Goal: Task Accomplishment & Management: Complete application form

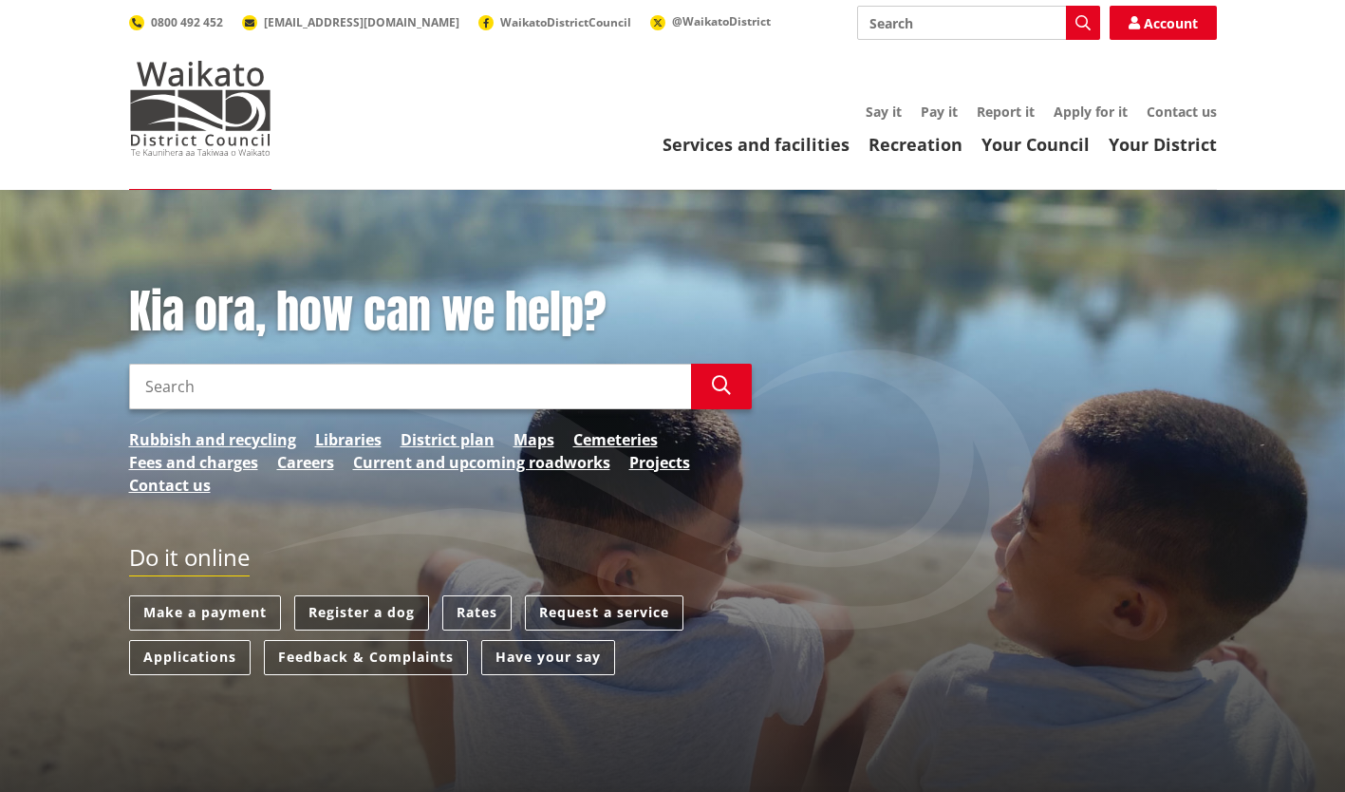
click at [367, 611] on link "Register a dog" at bounding box center [361, 612] width 135 height 35
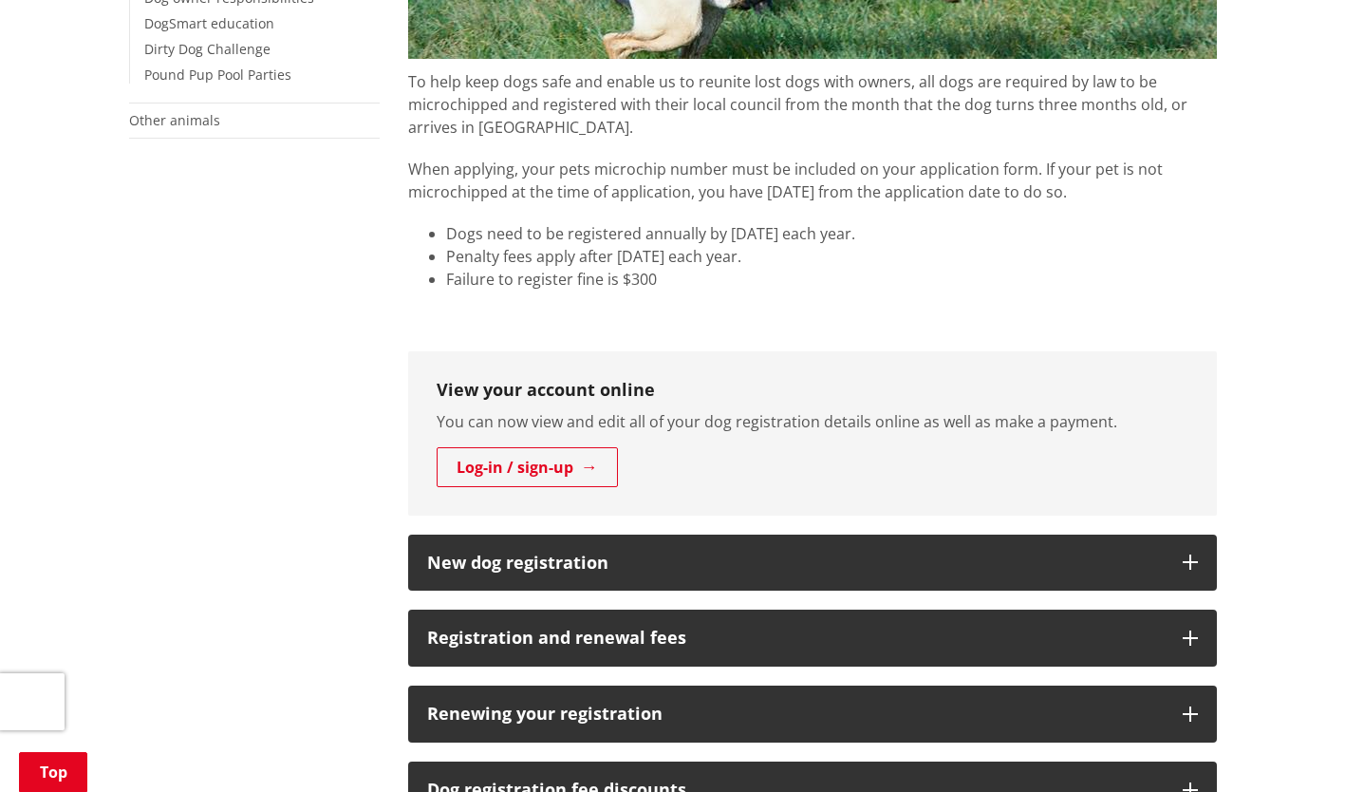
scroll to position [759, 0]
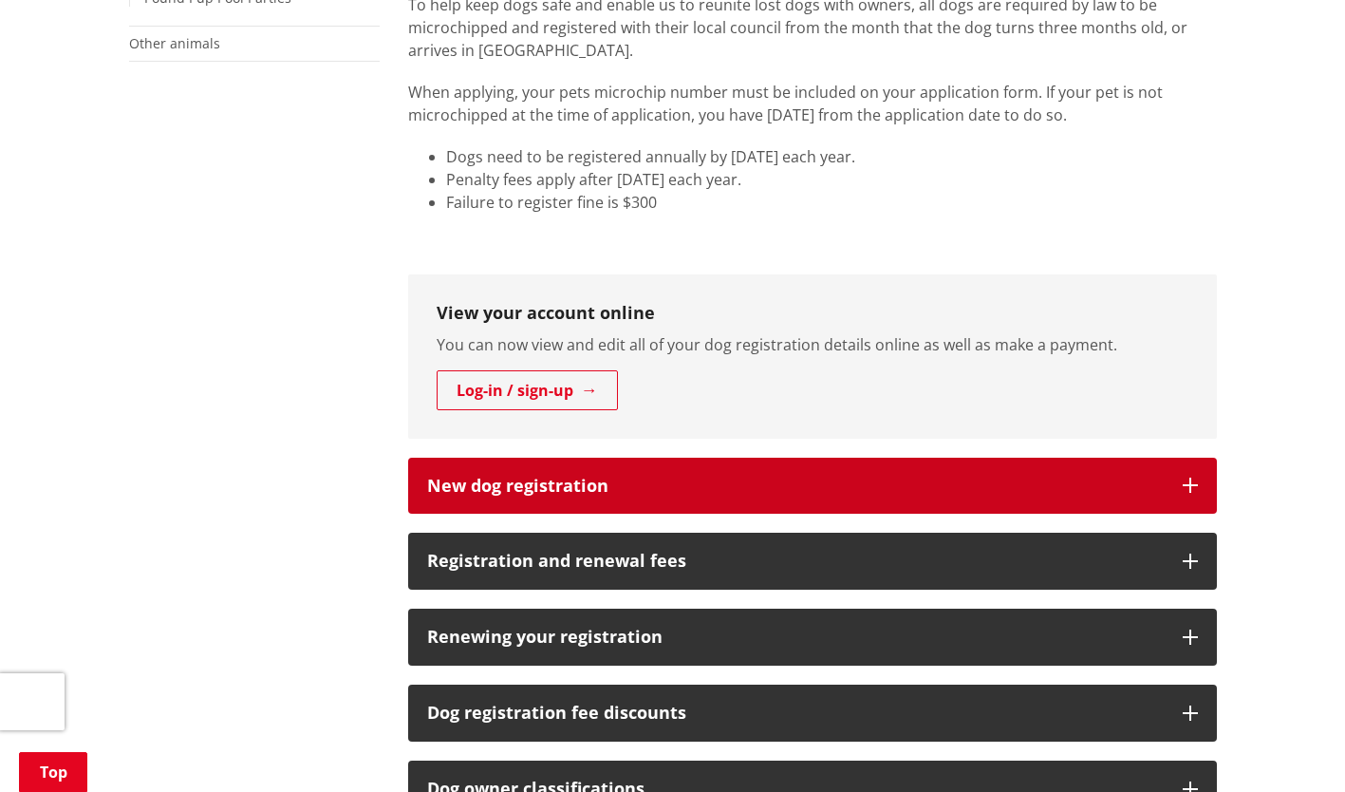
click at [576, 485] on h3 "New dog registration" at bounding box center [795, 485] width 737 height 19
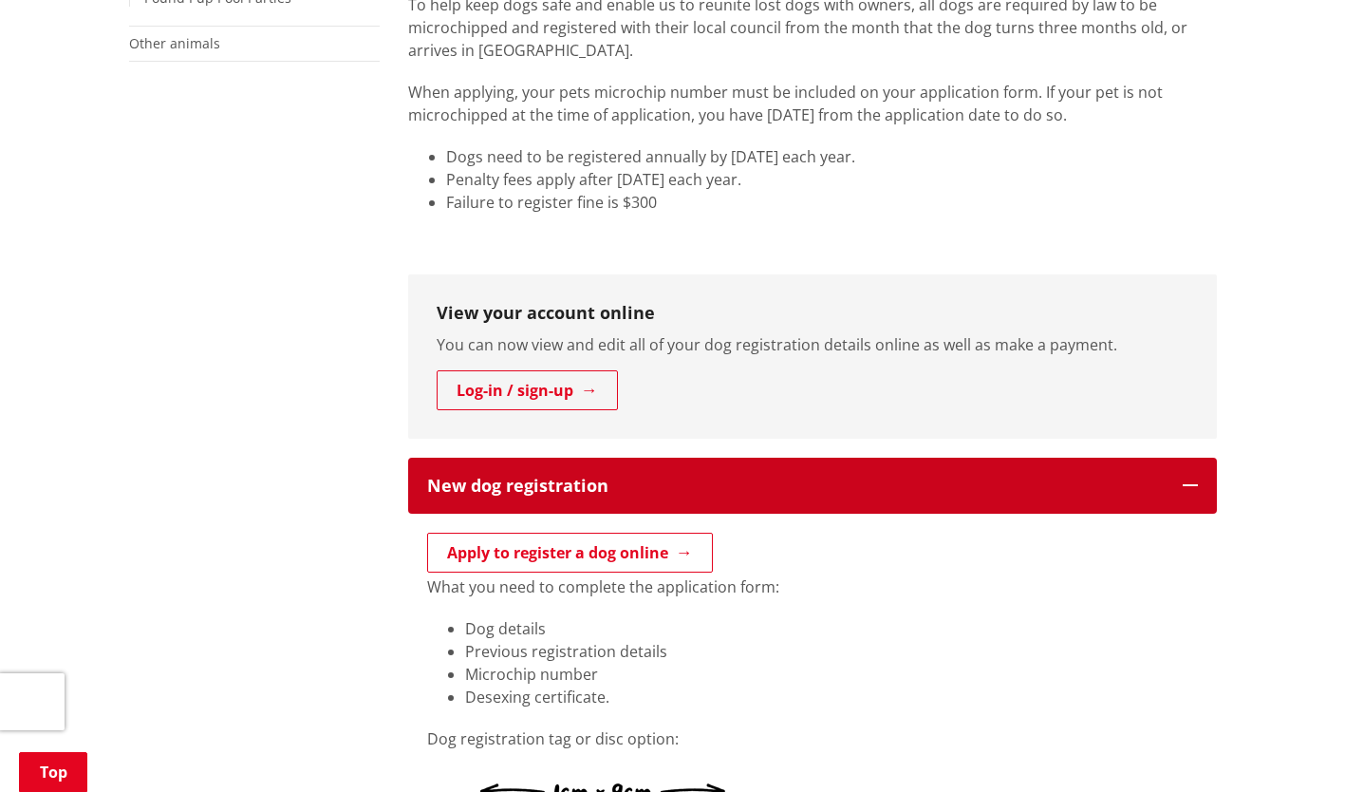
click at [589, 484] on h3 "New dog registration" at bounding box center [795, 485] width 737 height 19
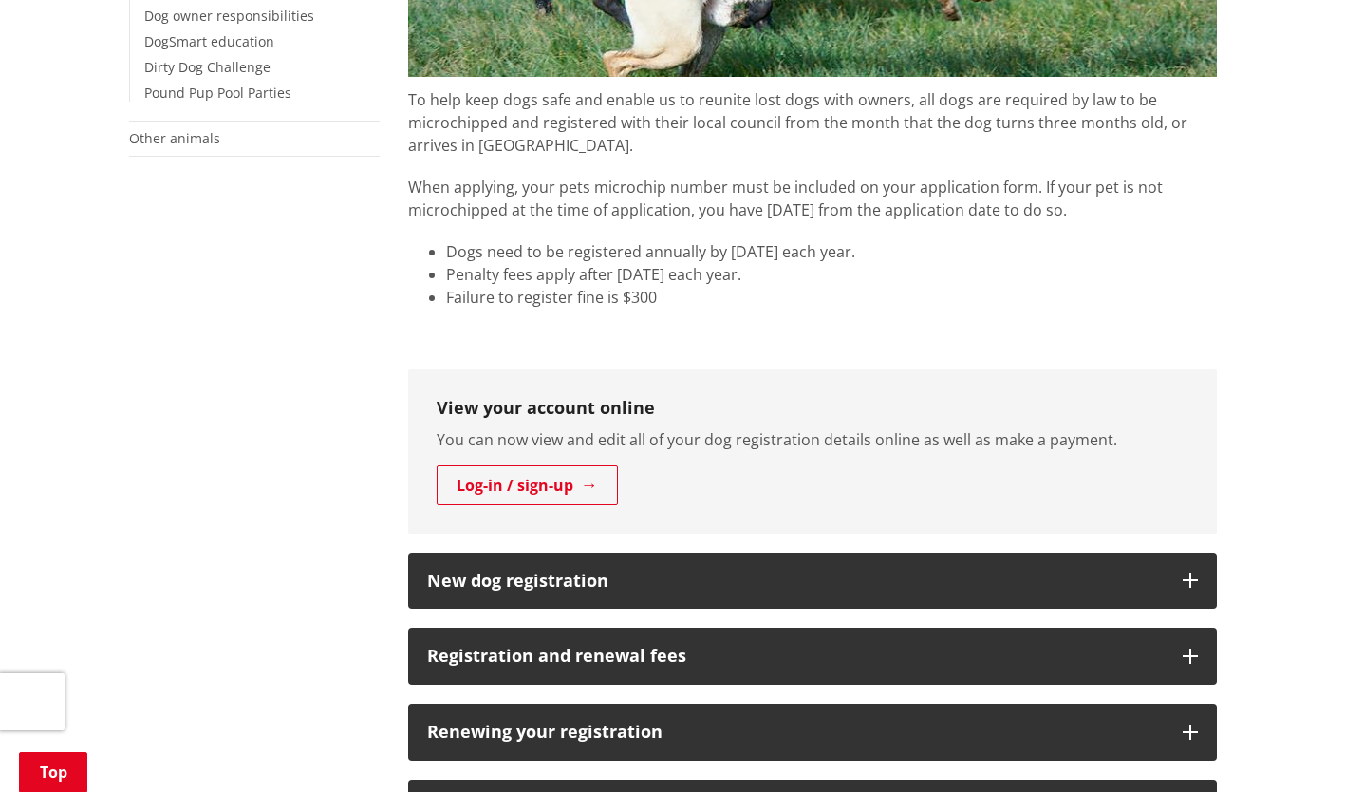
scroll to position [854, 0]
